Goal: Information Seeking & Learning: Learn about a topic

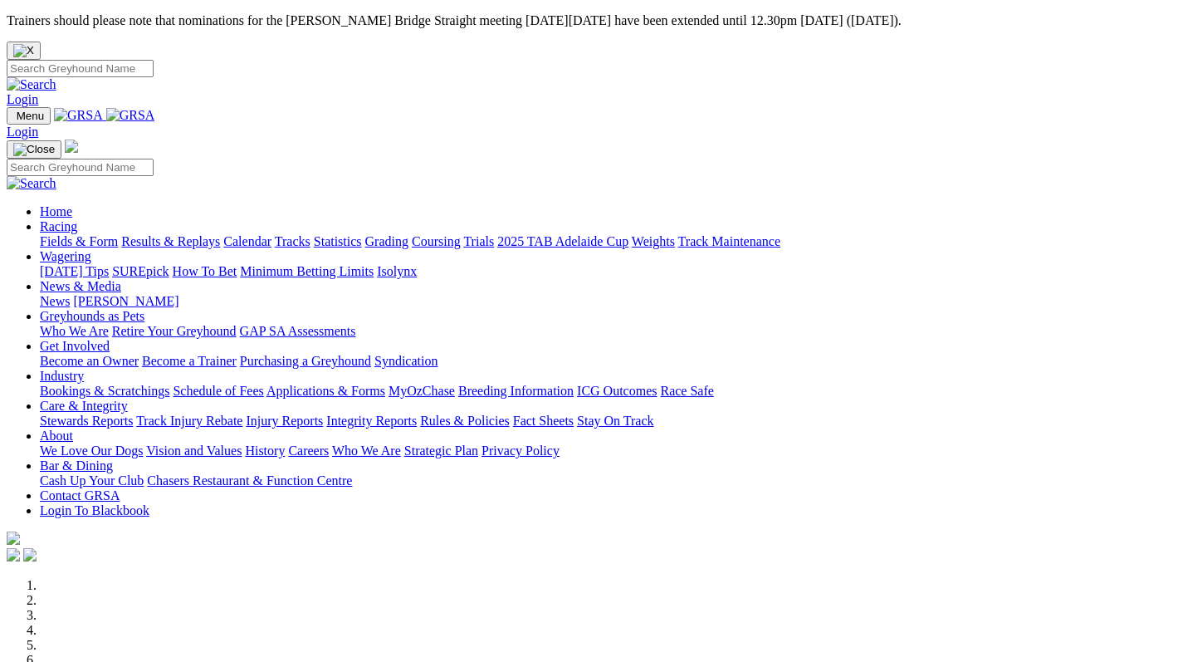
click at [272, 234] on link "Calendar" at bounding box center [247, 241] width 48 height 14
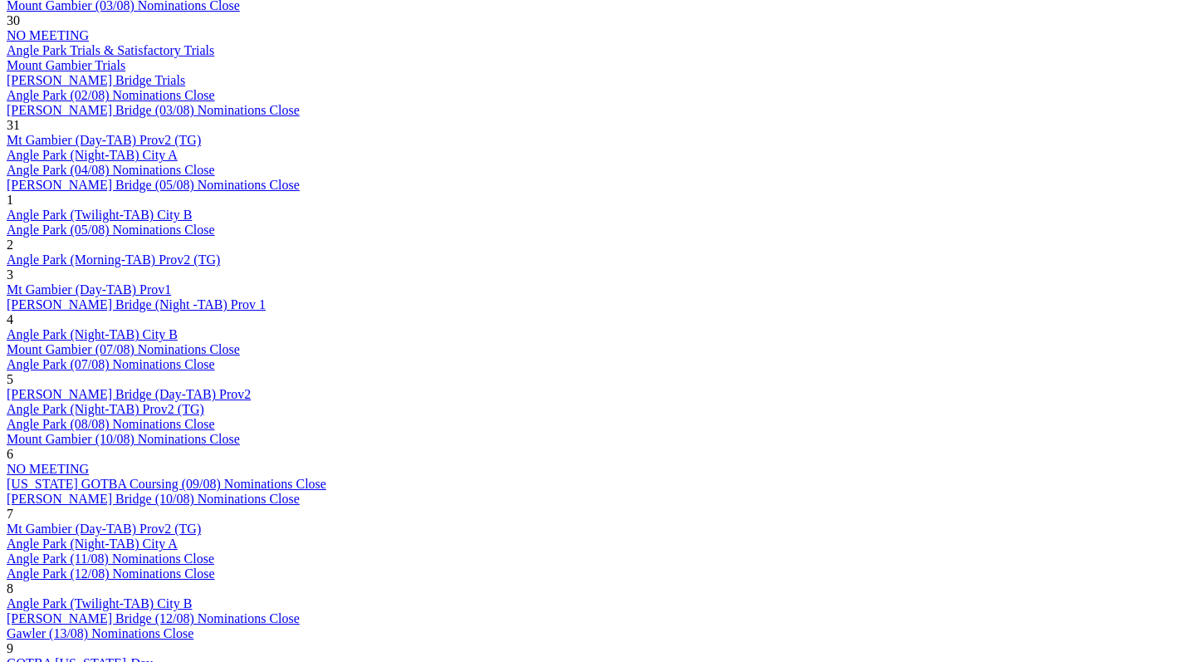
scroll to position [1175, 0]
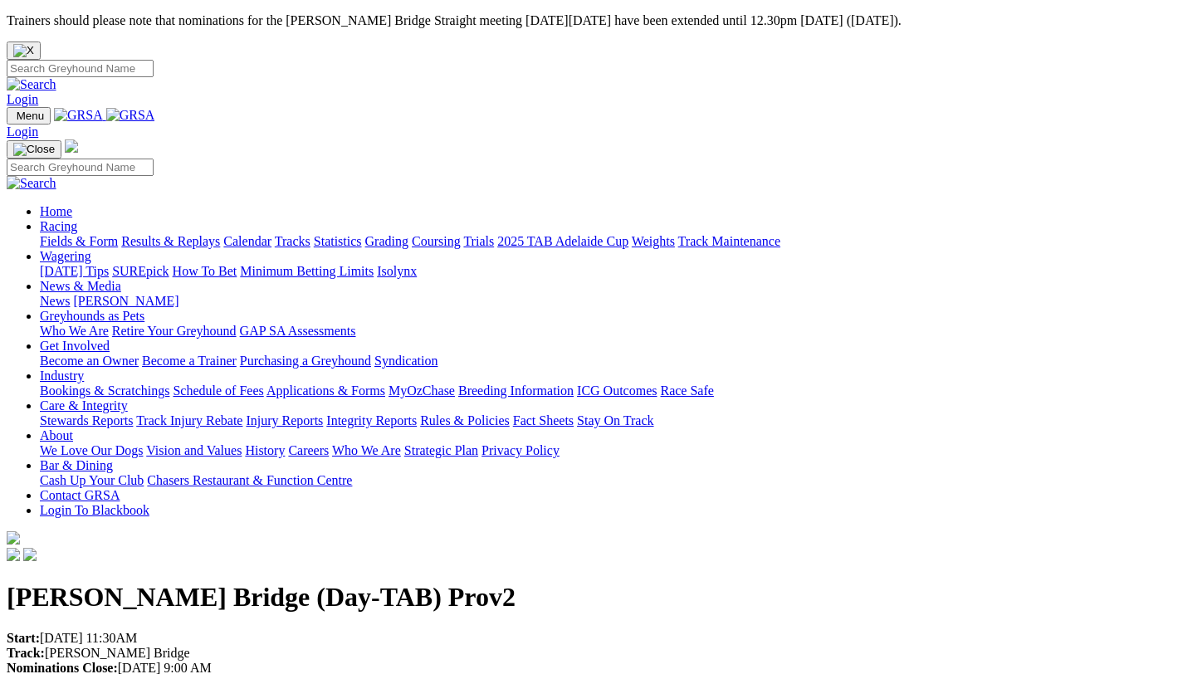
click at [317, 582] on div "Murray Bridge (Day-TAB) Prov2 Start: 02/09/2025 11:30AM Track: Murray Bridge No…" at bounding box center [592, 657] width 1170 height 151
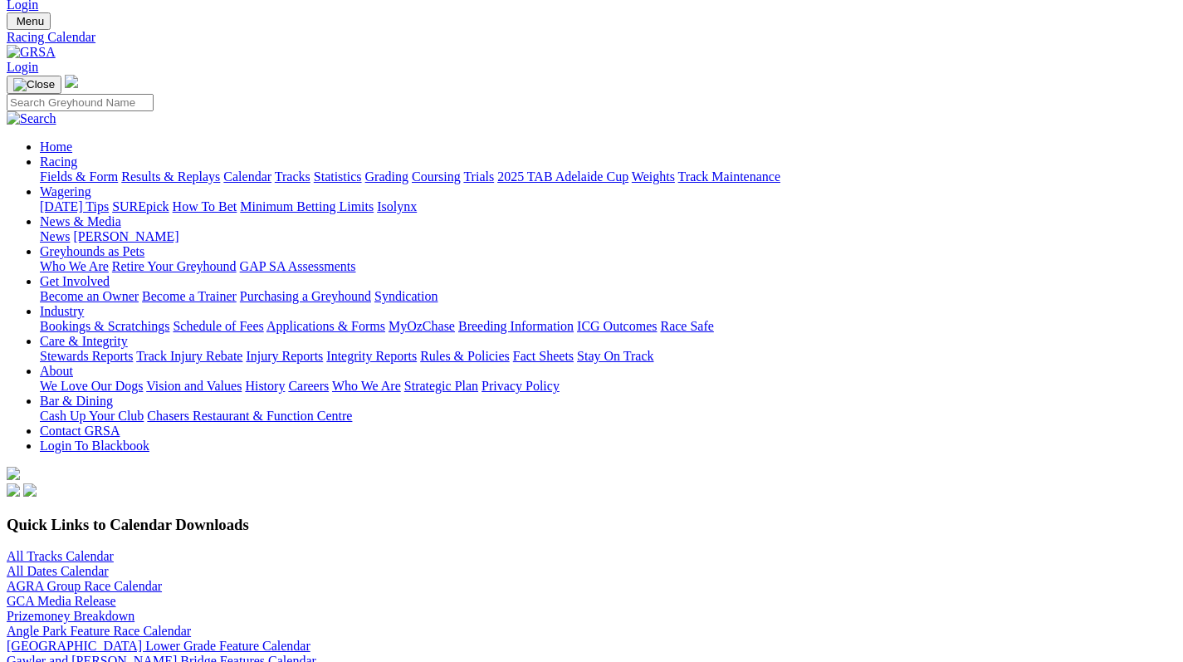
scroll to position [101, 0]
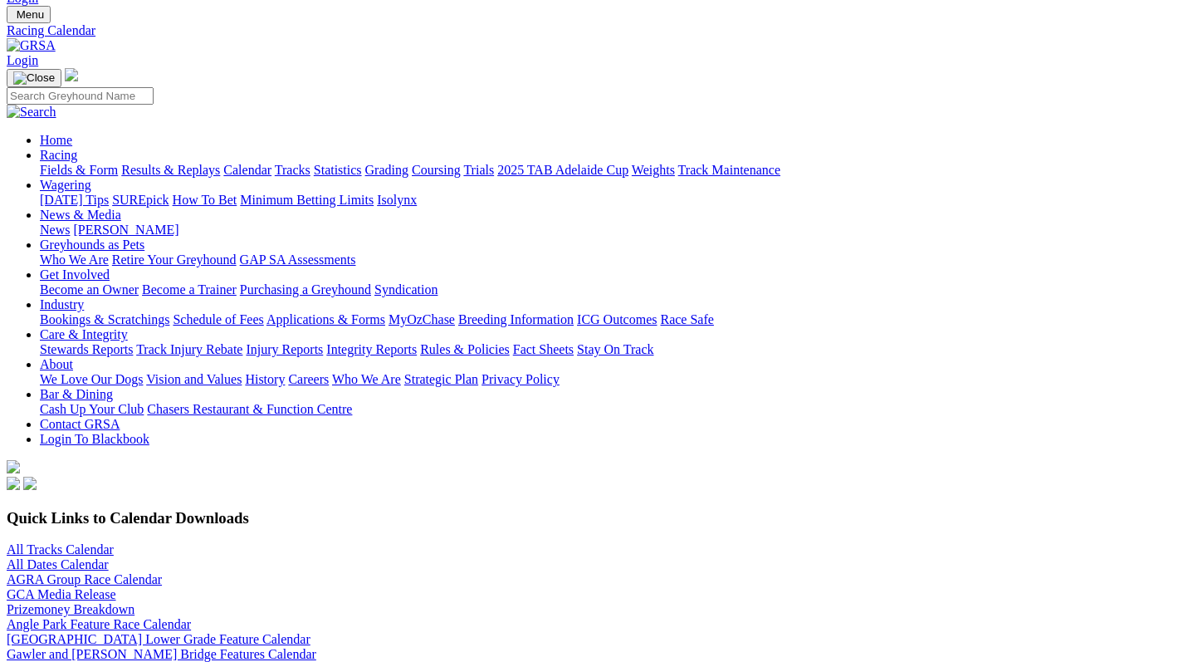
select select "4"
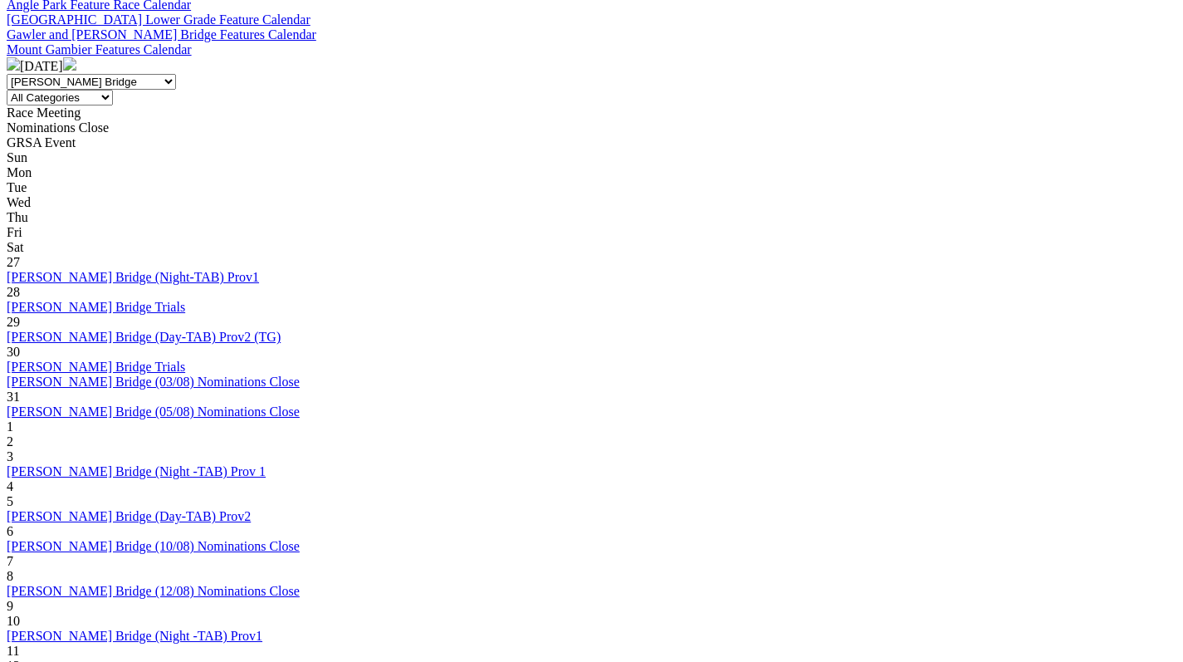
scroll to position [722, 0]
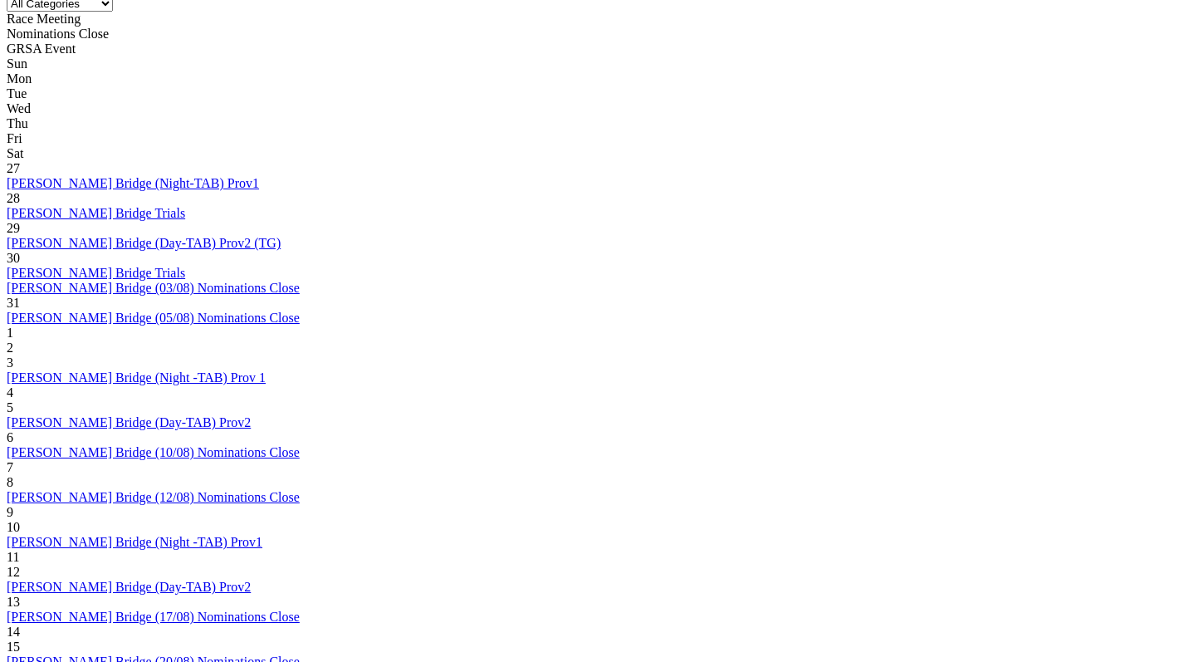
scroll to position [812, 0]
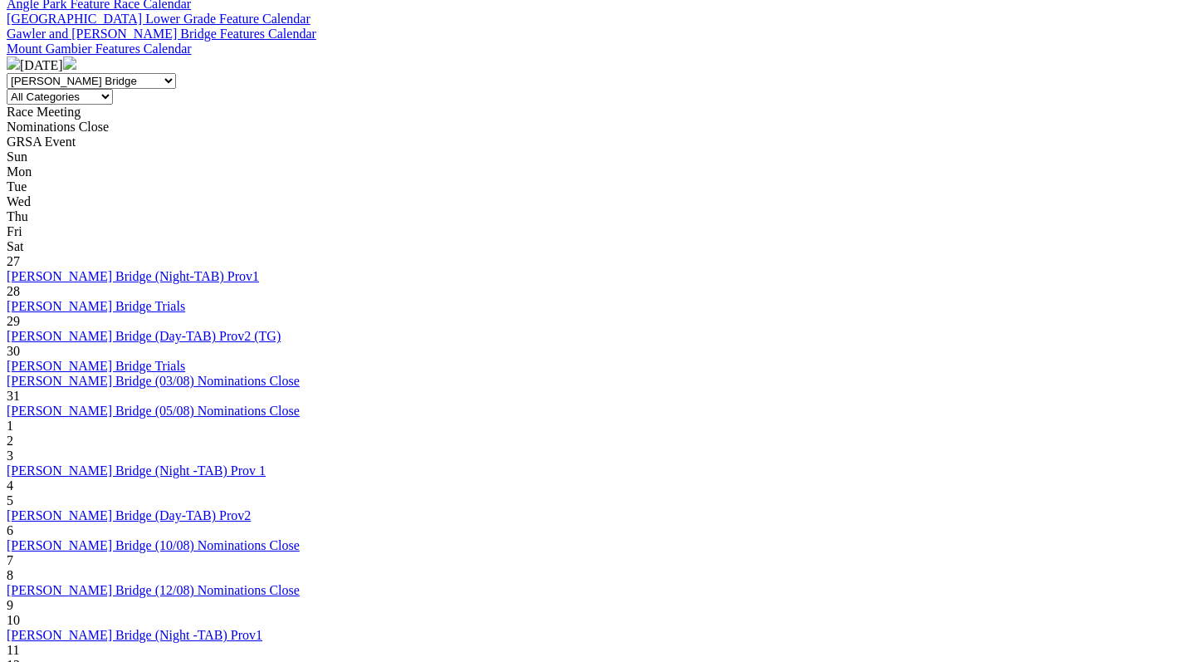
scroll to position [723, 0]
